Goal: Transaction & Acquisition: Obtain resource

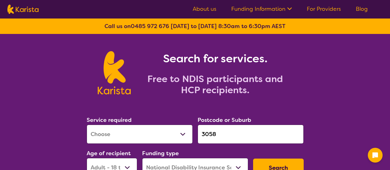
select select "[MEDICAL_DATA]"
select select "AD"
select select "NDIS"
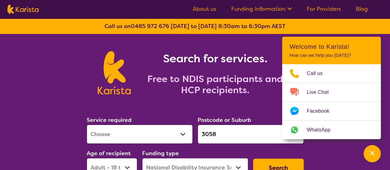
click at [184, 131] on select "Allied Health Assistant Assessment (ADHD or Autism) Behaviour support Counselli…" at bounding box center [140, 134] width 106 height 19
select select "Psychology"
click at [87, 125] on select "Allied Health Assistant Assessment (ADHD or Autism) Behaviour support Counselli…" at bounding box center [140, 134] width 106 height 19
drag, startPoint x: 238, startPoint y: 128, endPoint x: 194, endPoint y: 132, distance: 44.6
click at [194, 132] on div "Service required Allied Health Assistant Assessment (ADHD or Autism) Behaviour …" at bounding box center [195, 146] width 222 height 67
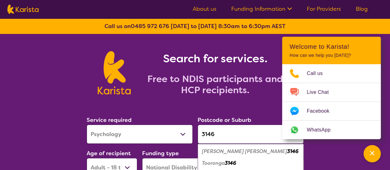
type input "3146"
click at [287, 149] on em "3146" at bounding box center [292, 151] width 11 height 6
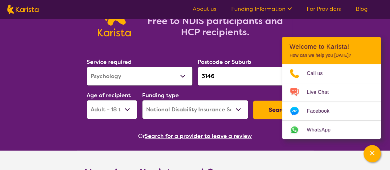
scroll to position [123, 0]
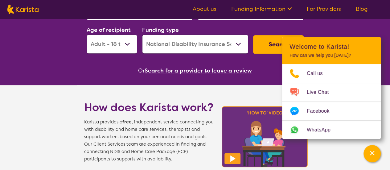
click at [268, 45] on button "Search" at bounding box center [278, 44] width 51 height 19
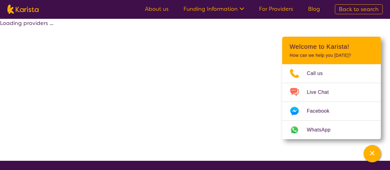
select select "by_score"
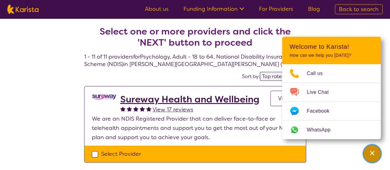
click at [377, 155] on div "Channel Menu" at bounding box center [372, 154] width 12 height 14
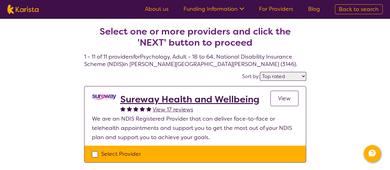
click at [134, 100] on h2 "Sureway Health and Wellbeing" at bounding box center [189, 99] width 139 height 11
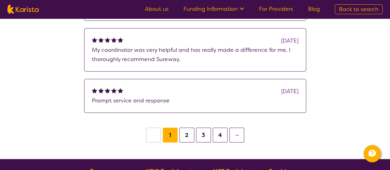
scroll to position [710, 0]
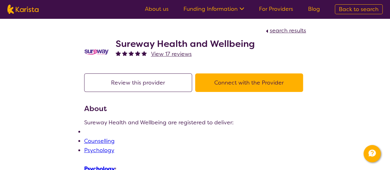
select select "by_score"
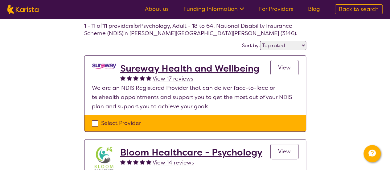
scroll to position [93, 0]
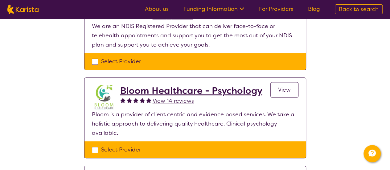
click at [186, 86] on h2 "Bloom Healthcare - Psychology" at bounding box center [191, 90] width 142 height 11
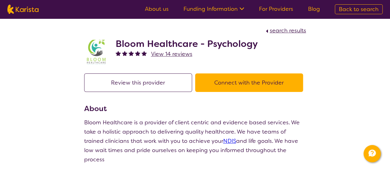
click at [154, 80] on button "Review this provider" at bounding box center [138, 82] width 108 height 19
select select "by_score"
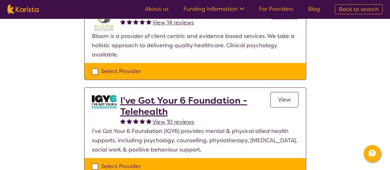
scroll to position [185, 0]
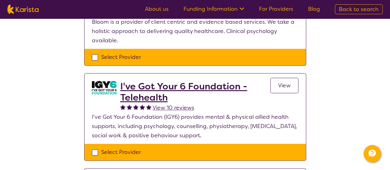
click at [201, 86] on h2 "I've Got Your 6 Foundation - Telehealth" at bounding box center [195, 92] width 150 height 22
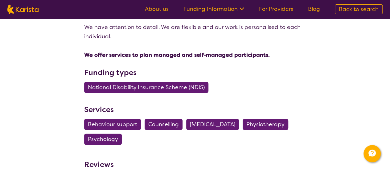
scroll to position [1513, 0]
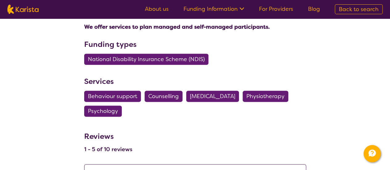
scroll to position [140, 0]
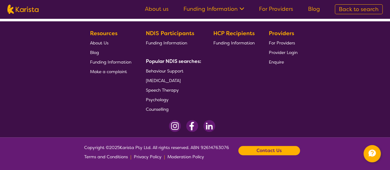
select select "by_score"
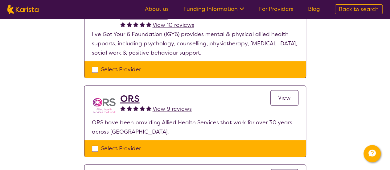
scroll to position [294, 0]
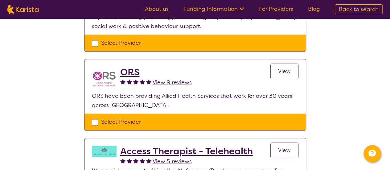
click at [297, 68] on link "View" at bounding box center [285, 71] width 28 height 15
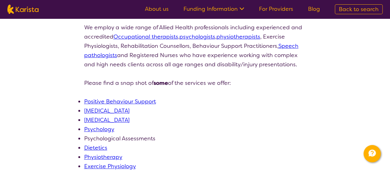
scroll to position [154, 0]
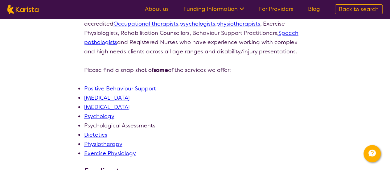
click at [101, 116] on link "Psychology" at bounding box center [99, 116] width 30 height 7
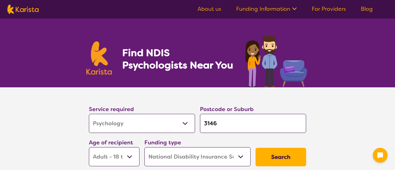
select select "Psychology"
select select "AD"
select select "NDIS"
select select "Psychology"
select select "AD"
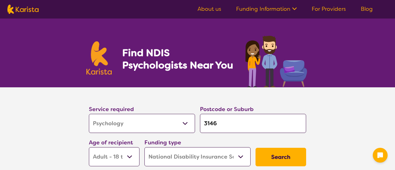
select select "NDIS"
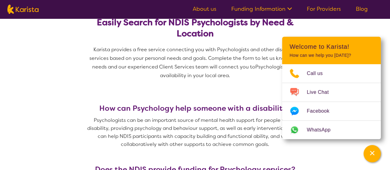
scroll to position [185, 0]
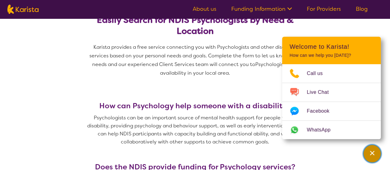
drag, startPoint x: 370, startPoint y: 154, endPoint x: 341, endPoint y: 157, distance: 29.2
click at [370, 154] on icon "Channel Menu" at bounding box center [372, 153] width 6 height 6
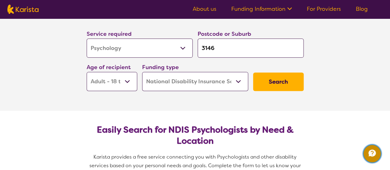
scroll to position [62, 0]
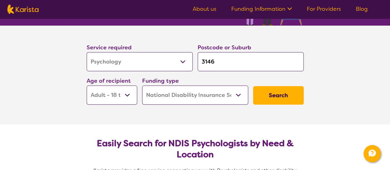
click at [263, 97] on button "Search" at bounding box center [278, 95] width 51 height 19
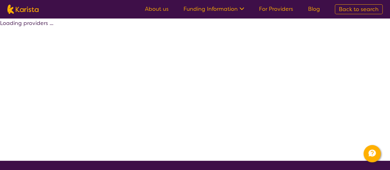
select select "by_score"
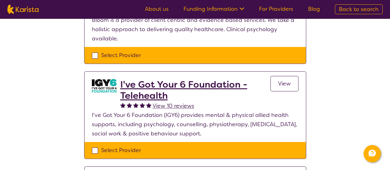
scroll to position [278, 0]
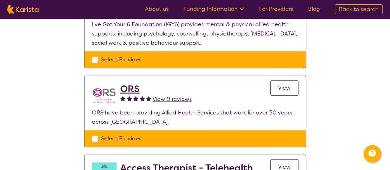
click at [133, 87] on h2 "ORS" at bounding box center [156, 88] width 72 height 11
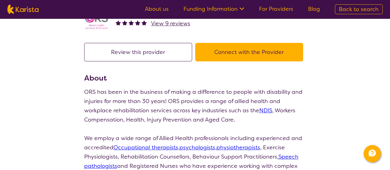
scroll to position [62, 0]
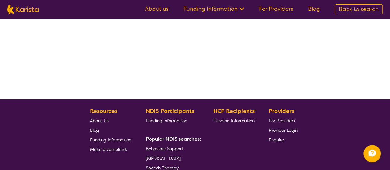
scroll to position [140, 0]
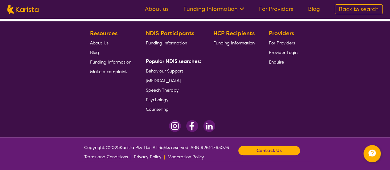
select select "by_score"
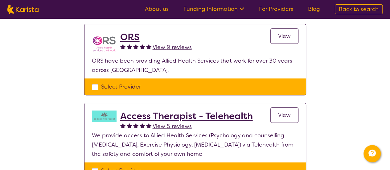
scroll to position [356, 0]
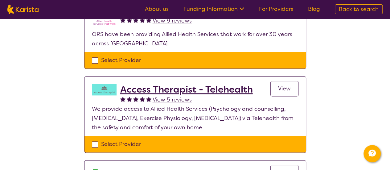
click at [112, 85] on img at bounding box center [104, 89] width 25 height 11
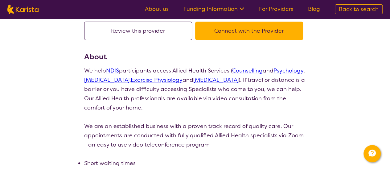
scroll to position [62, 0]
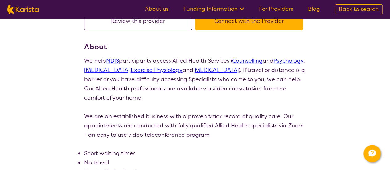
select select "by_score"
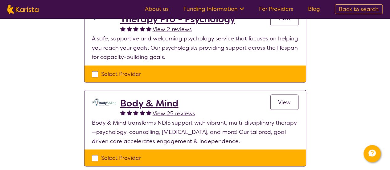
scroll to position [572, 0]
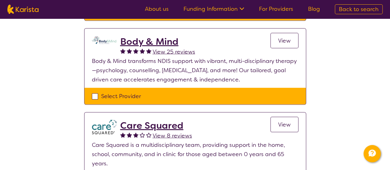
click at [148, 36] on h2 "Body & Mind" at bounding box center [157, 41] width 75 height 11
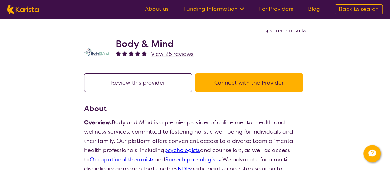
select select "by_score"
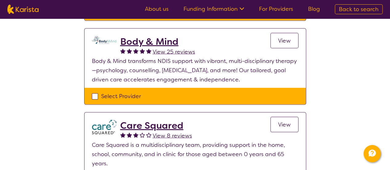
scroll to position [634, 0]
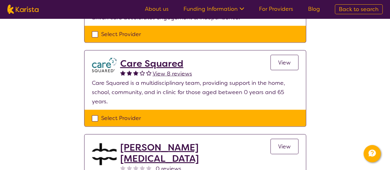
click at [167, 61] on h2 "Care Squared" at bounding box center [156, 63] width 72 height 11
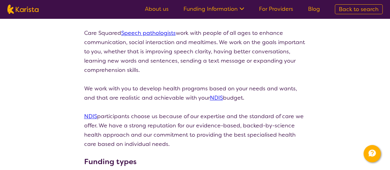
scroll to position [309, 0]
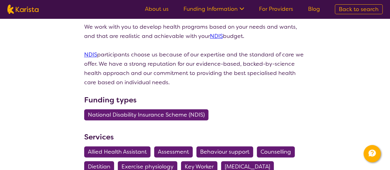
select select "by_score"
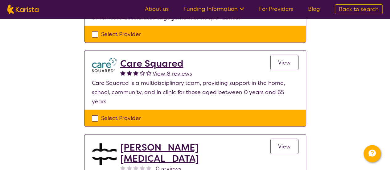
scroll to position [696, 0]
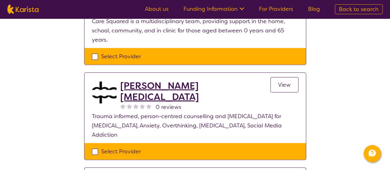
click at [183, 80] on h2 "[PERSON_NAME] [MEDICAL_DATA]" at bounding box center [195, 91] width 150 height 22
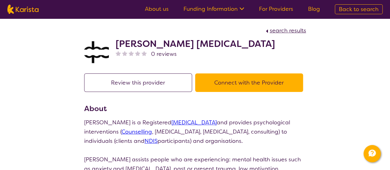
click at [233, 82] on button "Connect with the Provider" at bounding box center [249, 82] width 108 height 19
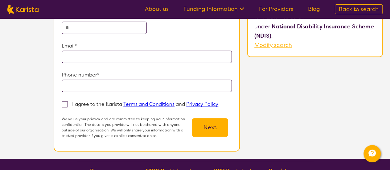
scroll to position [62, 0]
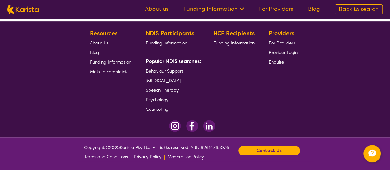
select select "by_score"
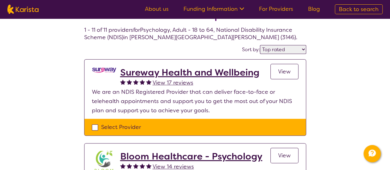
scroll to position [62, 0]
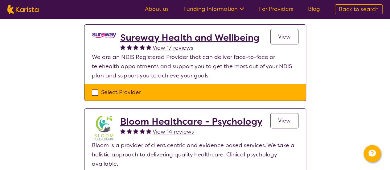
click at [178, 121] on h2 "Bloom Healthcare - Psychology" at bounding box center [191, 121] width 142 height 11
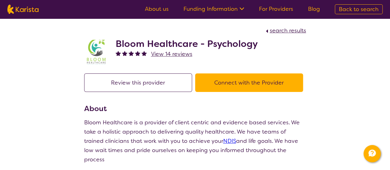
click at [236, 78] on button "Connect with the Provider" at bounding box center [249, 82] width 108 height 19
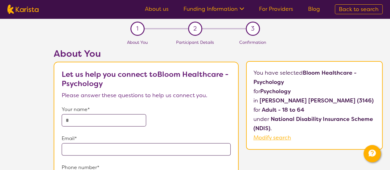
click at [91, 120] on input "text" at bounding box center [104, 120] width 85 height 12
type input "******"
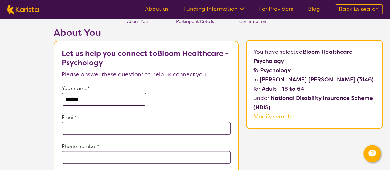
scroll to position [31, 0]
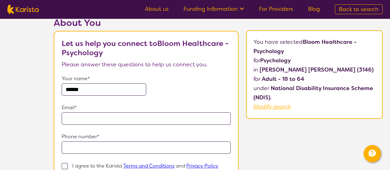
click at [99, 117] on input "email" at bounding box center [146, 118] width 169 height 12
type input "**********"
click at [109, 145] on input "tel" at bounding box center [146, 147] width 169 height 12
type input "**********"
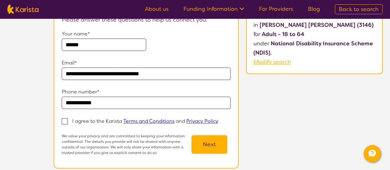
scroll to position [123, 0]
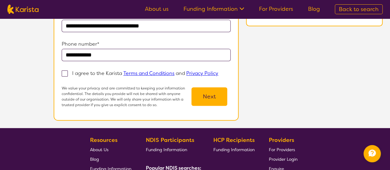
click at [65, 72] on span at bounding box center [65, 73] width 6 height 6
click at [219, 72] on input "I agree to the Karista Terms and Conditions and Privacy Policy" at bounding box center [221, 73] width 4 height 4
checkbox input "true"
click at [201, 95] on button "Next" at bounding box center [210, 96] width 36 height 19
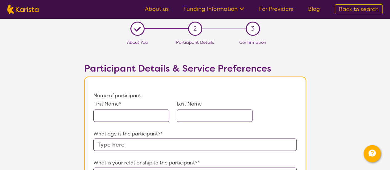
click at [131, 119] on input "text" at bounding box center [132, 116] width 76 height 12
type input "c"
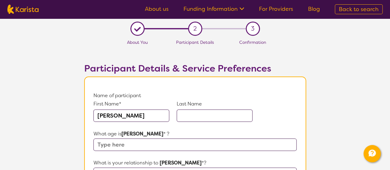
type input "[PERSON_NAME]"
click at [208, 118] on input "text" at bounding box center [215, 116] width 76 height 12
type input "Brown"
click at [171, 140] on input "text" at bounding box center [195, 145] width 203 height 12
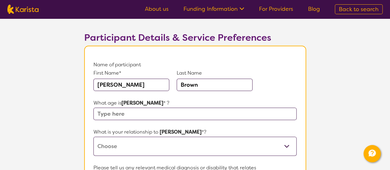
click at [282, 143] on div "What is your relationship to [PERSON_NAME] *? This request is for myself I am t…" at bounding box center [195, 141] width 203 height 28
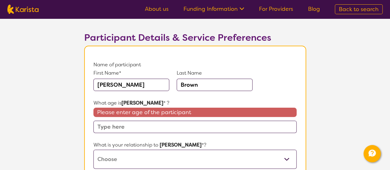
select select "I am their Support Coordinator"
click at [94, 150] on select "This request is for myself I am their parent I am their child I am their spouse…" at bounding box center [195, 159] width 203 height 19
click at [124, 128] on input "text" at bounding box center [195, 127] width 203 height 12
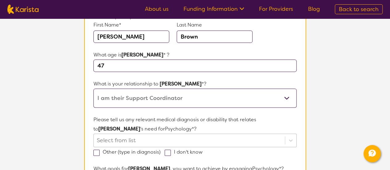
scroll to position [93, 0]
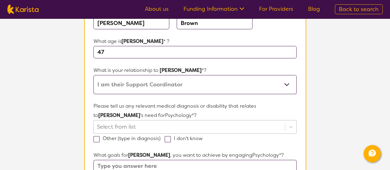
type input "47"
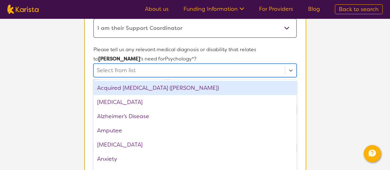
click at [128, 77] on div "option Acquired [MEDICAL_DATA] (ABI) focused, 1 of 75. 75 results available. Us…" at bounding box center [195, 71] width 203 height 14
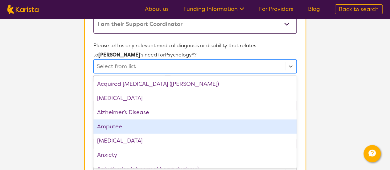
scroll to position [62, 0]
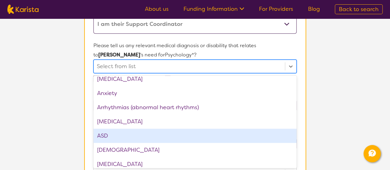
click at [112, 135] on div "ASD" at bounding box center [195, 136] width 203 height 14
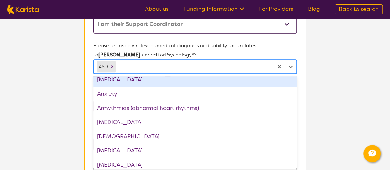
click at [359, 84] on section "L About You 2 Participant Details 3 Confirmation Participant Details & Service …" at bounding box center [195, 137] width 390 height 545
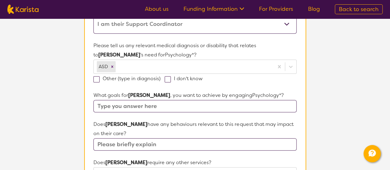
click at [122, 107] on input "text" at bounding box center [195, 106] width 203 height 12
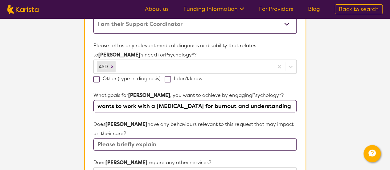
type input "wants to work with a [MEDICAL_DATA] for burnout and understanding it"
click at [123, 146] on input "text" at bounding box center [195, 144] width 203 height 12
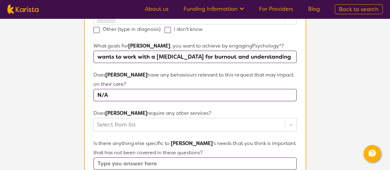
scroll to position [277, 0]
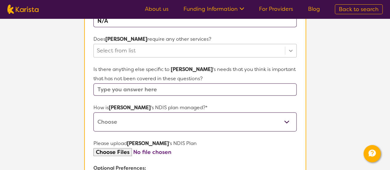
type input "N/A"
click at [292, 49] on icon at bounding box center [291, 51] width 6 height 6
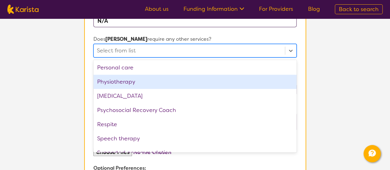
scroll to position [208, 0]
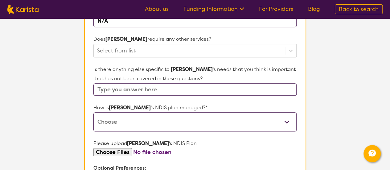
click at [59, 121] on section "L About You 2 Participant Details 3 Confirmation Participant Details & Service …" at bounding box center [195, 14] width 390 height 545
click at [113, 90] on input "text" at bounding box center [195, 89] width 203 height 12
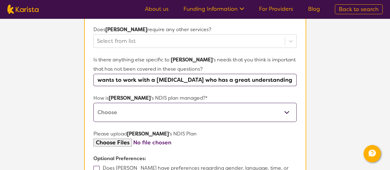
scroll to position [309, 0]
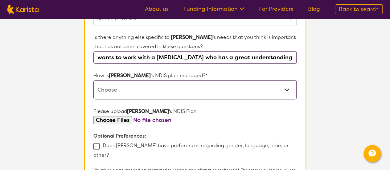
type input "wants to work with a [MEDICAL_DATA] who has a great understanding of ASD"
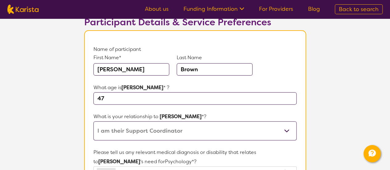
scroll to position [0, 0]
